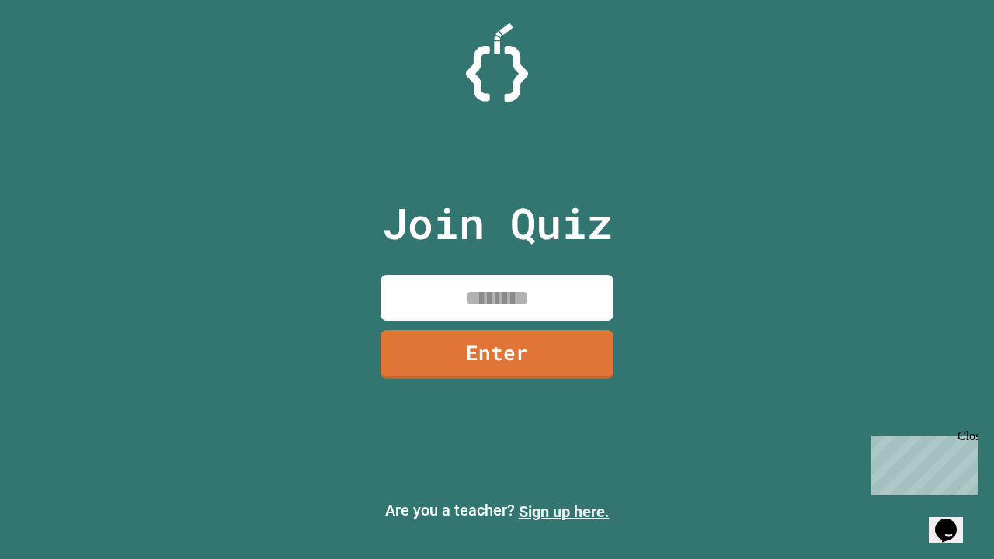
click at [564, 512] on link "Sign up here." at bounding box center [564, 512] width 91 height 19
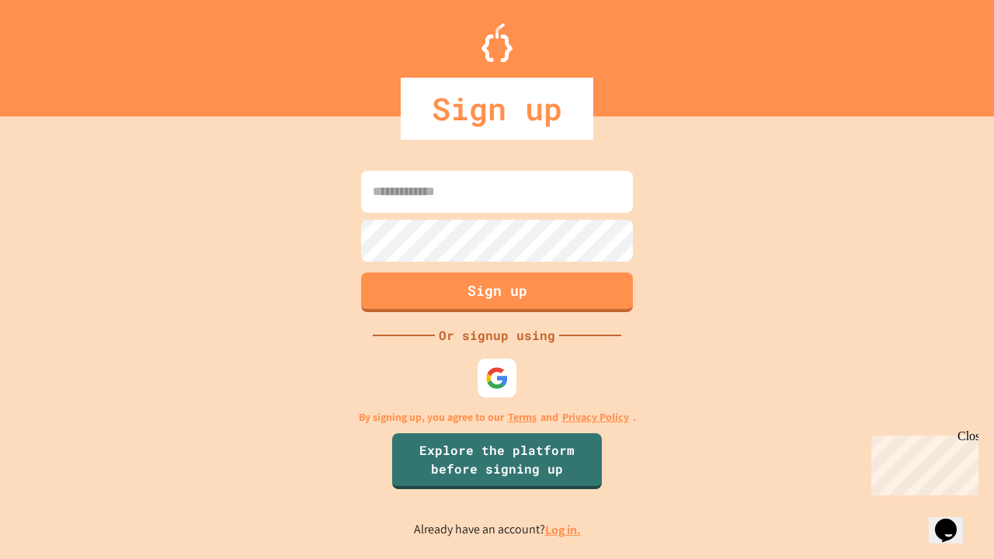
click at [564, 530] on link "Log in." at bounding box center [563, 530] width 36 height 16
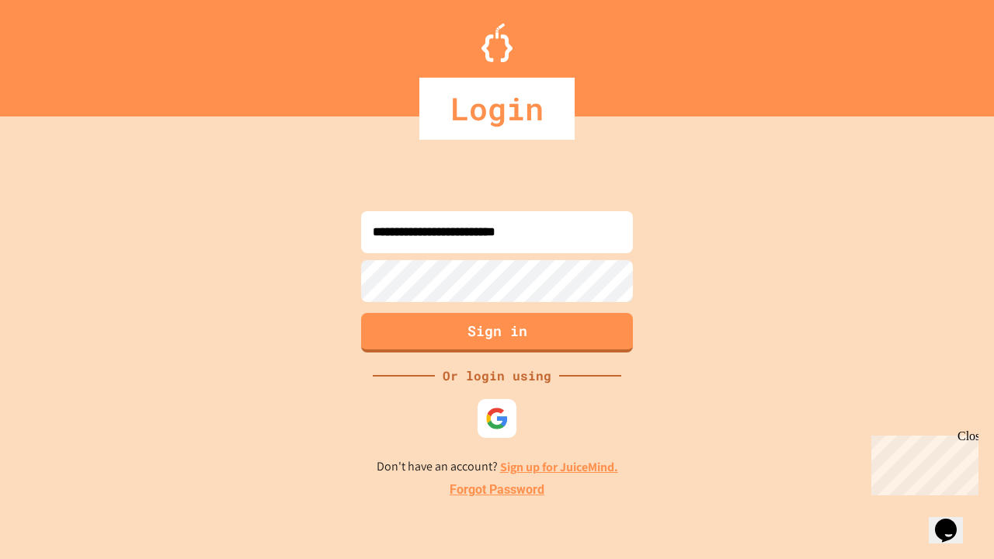
type input "**********"
